Goal: Information Seeking & Learning: Learn about a topic

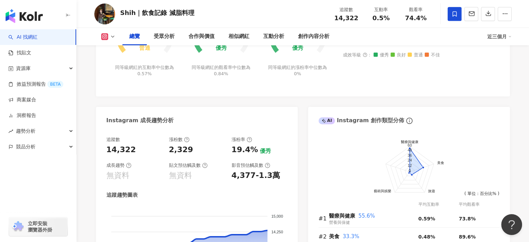
scroll to position [383, 0]
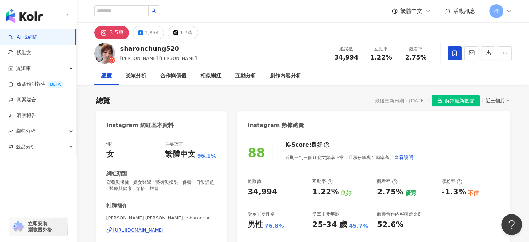
drag, startPoint x: 179, startPoint y: 50, endPoint x: 161, endPoint y: 61, distance: 21.0
click at [179, 50] on div "sharonchung520 鍾小姐 SharonChung 追蹤數 34,994 互動率 1.22% 觀看率 2.75%" at bounding box center [302, 52] width 445 height 27
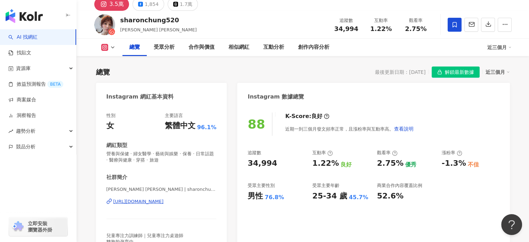
scroll to position [70, 0]
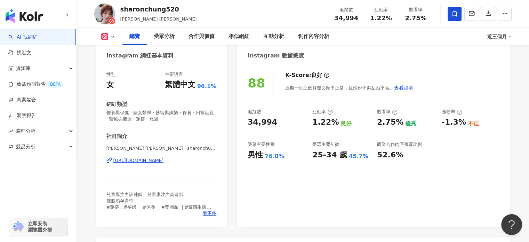
click at [157, 161] on div "https://www.instagram.com/sharonchung520/" at bounding box center [138, 160] width 50 height 6
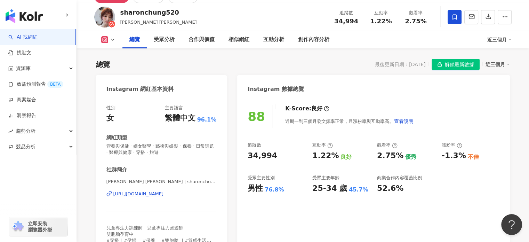
scroll to position [0, 0]
